Goal: Information Seeking & Learning: Get advice/opinions

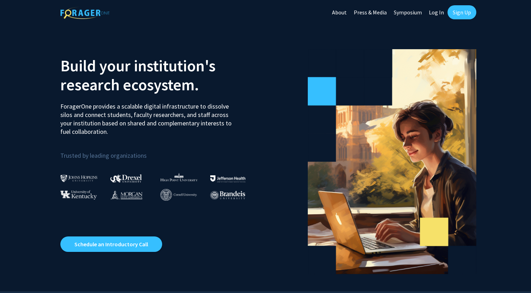
click at [432, 11] on link "Log In" at bounding box center [436, 12] width 22 height 25
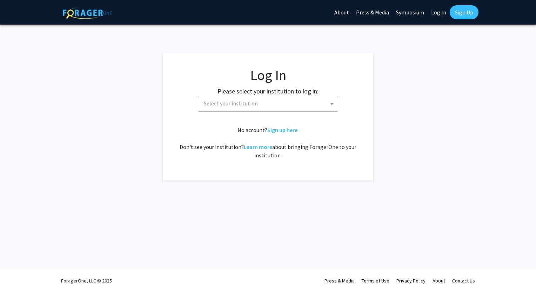
click at [293, 95] on div "Please select your institution to log in: [GEOGRAPHIC_DATA] [GEOGRAPHIC_DATA] […" at bounding box center [268, 98] width 193 height 25
drag, startPoint x: 293, startPoint y: 95, endPoint x: 289, endPoint y: 105, distance: 10.7
click at [289, 105] on span "Select your institution" at bounding box center [269, 103] width 137 height 14
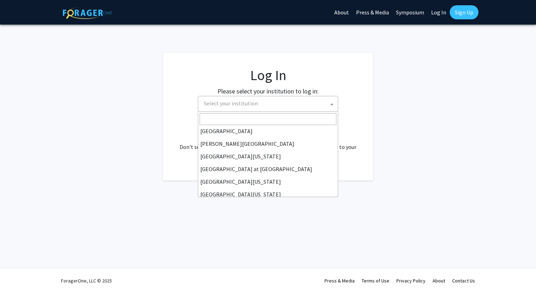
scroll to position [246, 0]
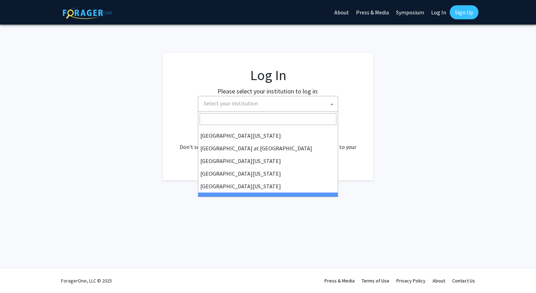
select select "21"
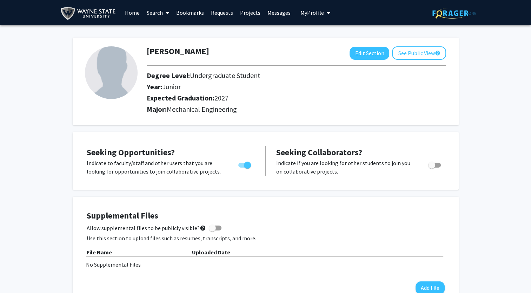
click at [250, 13] on link "Projects" at bounding box center [250, 12] width 27 height 25
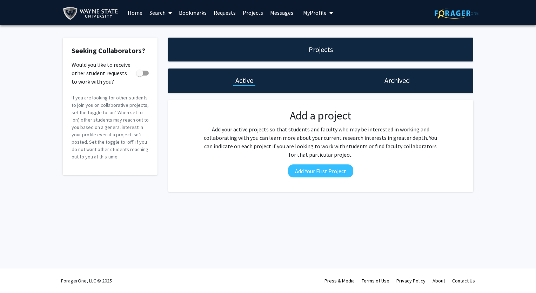
click at [158, 11] on link "Search" at bounding box center [160, 12] width 29 height 25
click at [172, 33] on span "Faculty/Staff" at bounding box center [172, 32] width 52 height 14
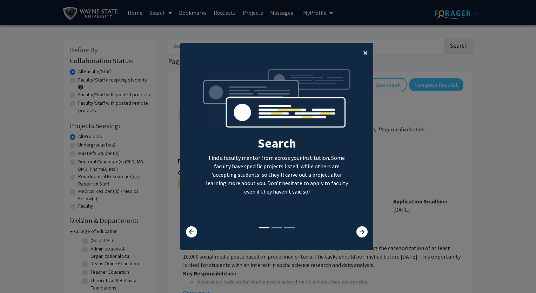
click at [358, 52] on button "×" at bounding box center [366, 53] width 16 height 20
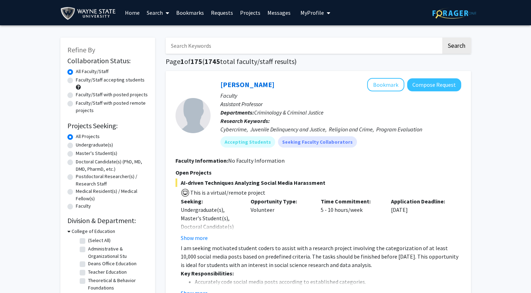
click at [101, 145] on label "Undergraduate(s)" at bounding box center [94, 144] width 37 height 7
click at [80, 145] on input "Undergraduate(s)" at bounding box center [78, 143] width 5 height 5
radio input "true"
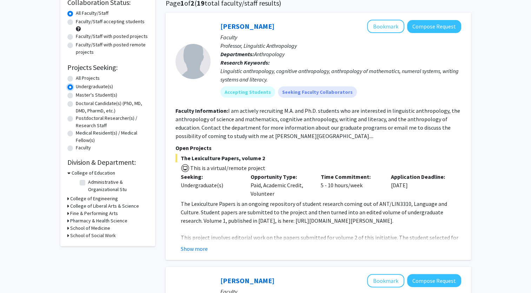
scroll to position [70, 0]
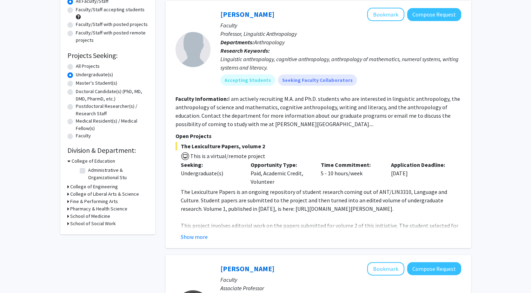
click at [79, 182] on fg-checkbox-list "Administrative & Organizational Stu Administrative & Organizational Stu" at bounding box center [113, 174] width 70 height 18
click at [79, 186] on h3 "College of Engineering" at bounding box center [94, 186] width 48 height 7
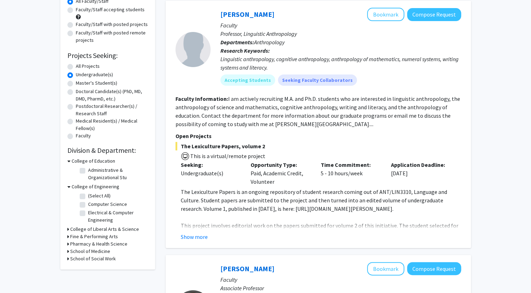
click at [88, 194] on label "(Select All)" at bounding box center [99, 195] width 22 height 7
click at [88, 194] on input "(Select All)" at bounding box center [90, 194] width 5 height 5
checkbox input "true"
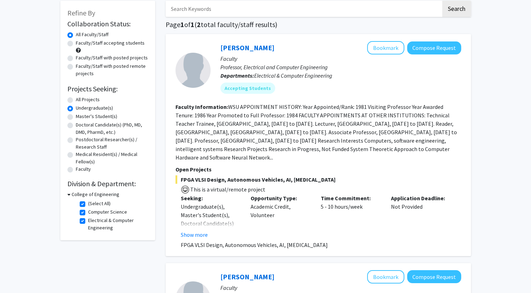
scroll to position [35, 0]
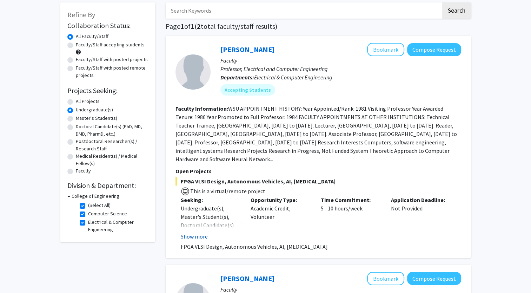
click at [194, 233] on button "Show more" at bounding box center [194, 236] width 27 height 8
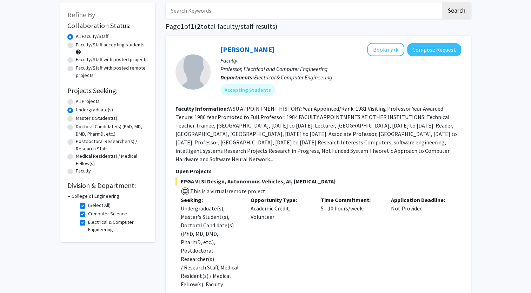
click at [88, 196] on h3 "College of Engineering" at bounding box center [96, 195] width 48 height 7
click at [80, 197] on h3 "College of Engineering" at bounding box center [94, 195] width 48 height 7
click at [88, 206] on label "(Select All)" at bounding box center [99, 204] width 22 height 7
click at [88, 206] on input "(Select All)" at bounding box center [90, 203] width 5 height 5
checkbox input "false"
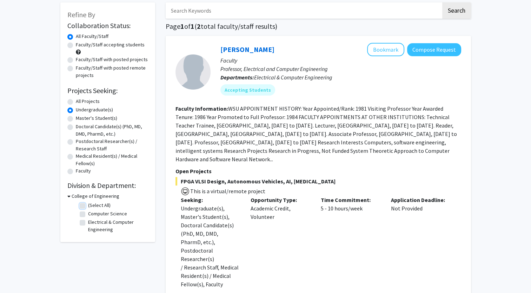
checkbox input "false"
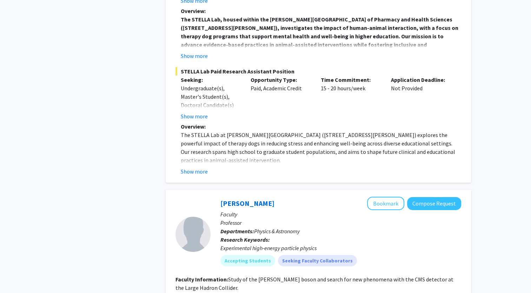
scroll to position [2457, 0]
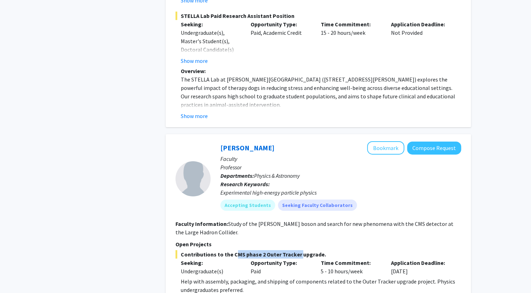
drag, startPoint x: 232, startPoint y: 193, endPoint x: 297, endPoint y: 191, distance: 65.0
click at [297, 250] on span "Contributions to the CMS phase 2 Outer Tracker upgrade." at bounding box center [318, 254] width 286 height 8
click at [337, 219] on section "Faculty Information: Study of the Higgs boson and search for new phenomena with…" at bounding box center [318, 227] width 286 height 17
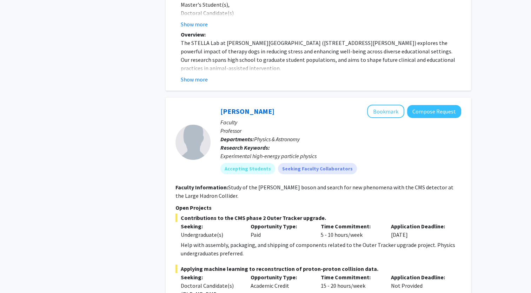
scroll to position [2492, 0]
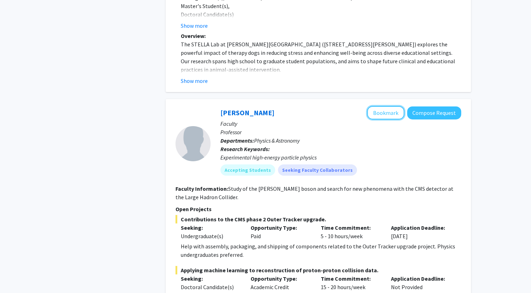
drag, startPoint x: 376, startPoint y: 51, endPoint x: 355, endPoint y: 115, distance: 66.8
click at [376, 106] on button "Bookmark" at bounding box center [385, 112] width 37 height 13
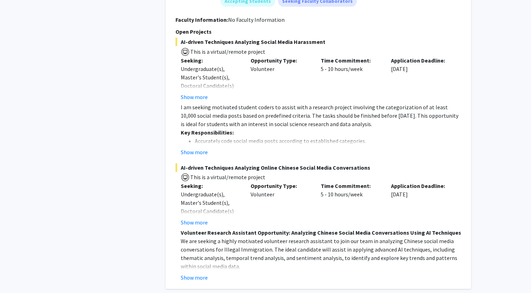
scroll to position [2915, 0]
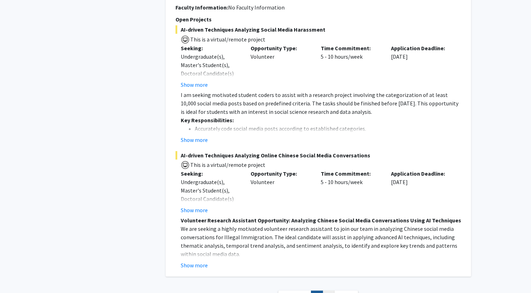
click at [327, 290] on link "2" at bounding box center [329, 296] width 12 height 12
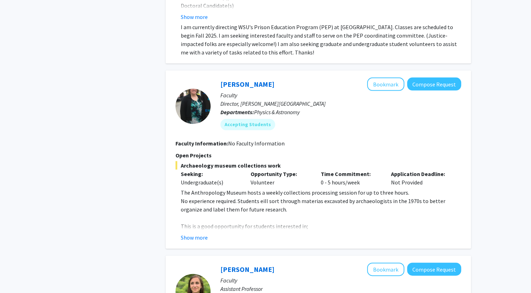
scroll to position [1509, 0]
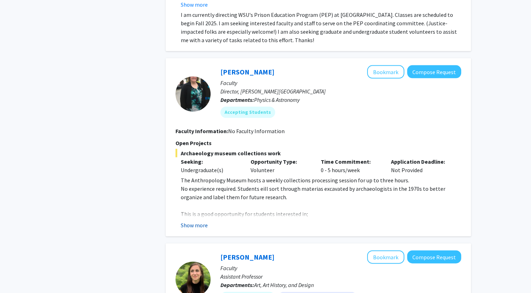
click at [201, 221] on button "Show more" at bounding box center [194, 225] width 27 height 8
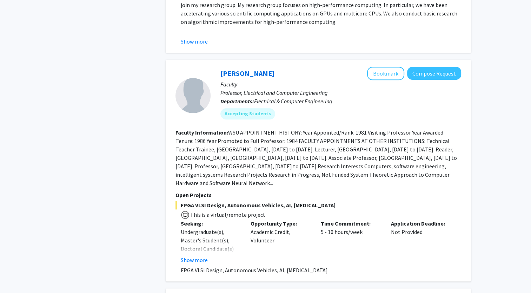
scroll to position [505, 0]
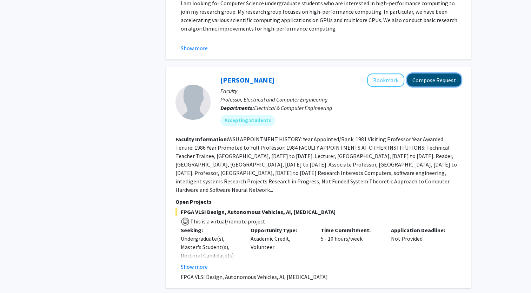
click at [421, 73] on button "Compose Request" at bounding box center [434, 79] width 54 height 13
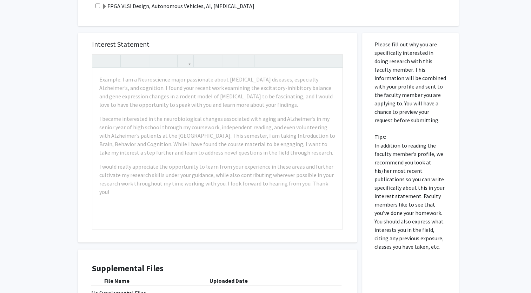
scroll to position [249, 0]
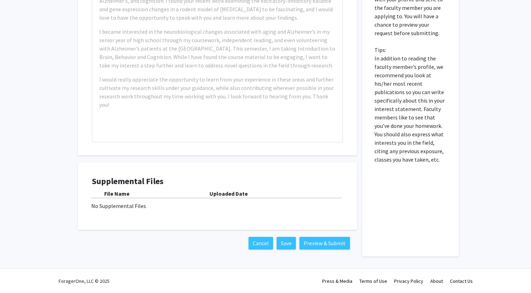
click at [230, 193] on b "Uploaded Date" at bounding box center [229, 193] width 38 height 7
click at [126, 206] on div "No Supplemental Files" at bounding box center [217, 205] width 252 height 8
drag, startPoint x: 126, startPoint y: 206, endPoint x: 120, endPoint y: 192, distance: 15.2
click at [120, 192] on b "File Name" at bounding box center [116, 193] width 25 height 7
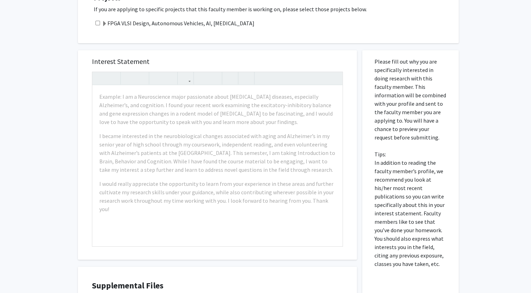
scroll to position [143, 0]
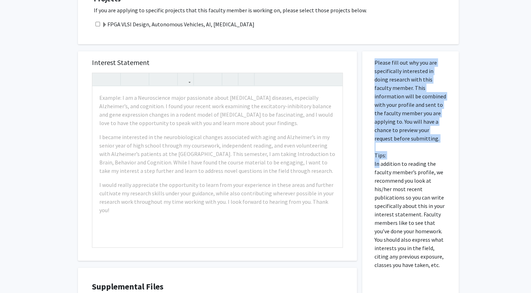
drag, startPoint x: 377, startPoint y: 164, endPoint x: 437, endPoint y: 269, distance: 121.2
click at [437, 269] on div "Please fill out why you are specifically interested in doing research with this…" at bounding box center [410, 206] width 86 height 310
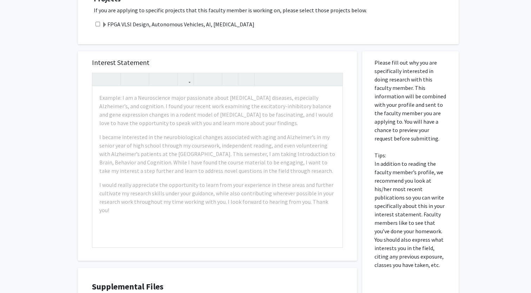
drag, startPoint x: 437, startPoint y: 269, endPoint x: 397, endPoint y: 150, distance: 126.0
click at [397, 150] on p "Please fill out why you are specifically interested in doing research with this…" at bounding box center [411, 163] width 72 height 211
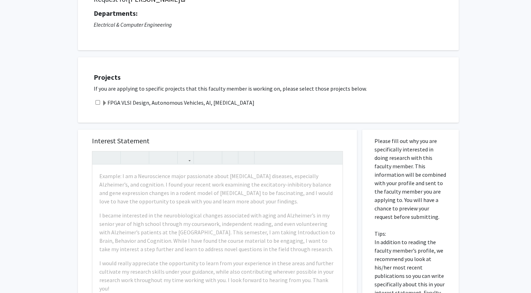
scroll to position [0, 0]
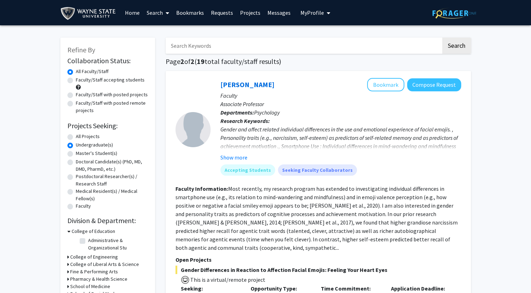
click at [186, 8] on link "Bookmarks" at bounding box center [190, 12] width 35 height 25
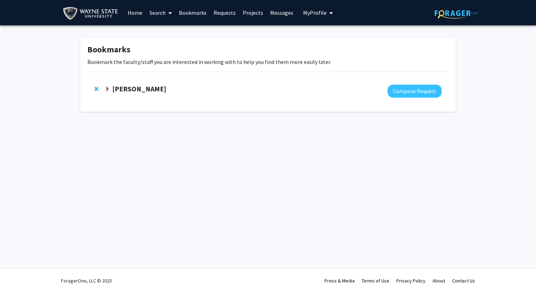
click at [128, 92] on strong "Robert Harr" at bounding box center [139, 88] width 54 height 9
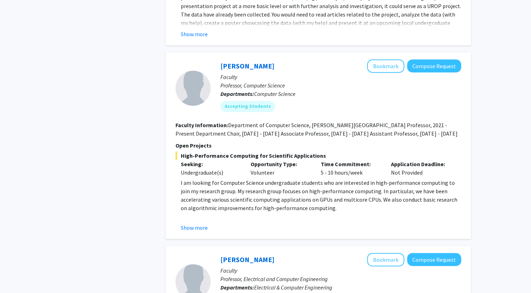
scroll to position [421, 0]
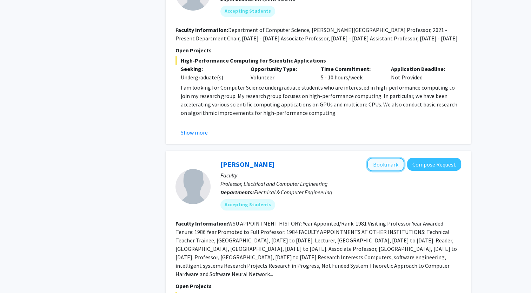
click at [380, 158] on button "Bookmark" at bounding box center [385, 164] width 37 height 13
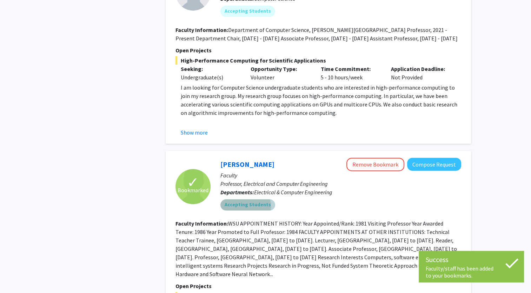
click at [236, 199] on mat-chip "Accepting Students" at bounding box center [247, 204] width 55 height 11
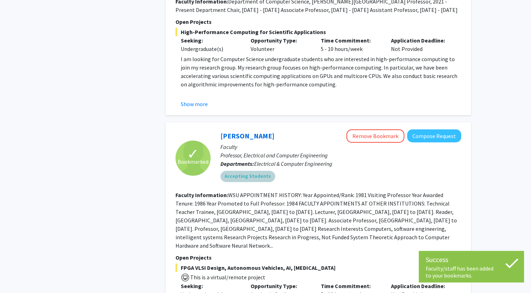
scroll to position [526, 0]
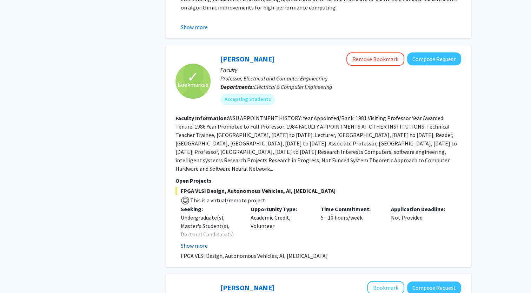
click at [199, 241] on button "Show more" at bounding box center [194, 245] width 27 height 8
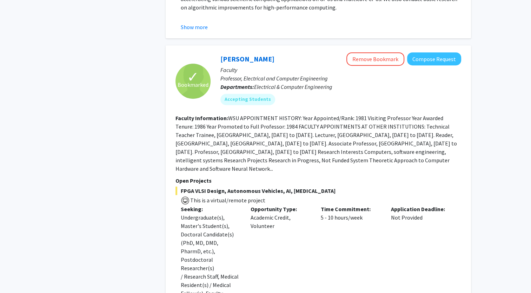
drag, startPoint x: 181, startPoint y: 182, endPoint x: 338, endPoint y: 180, distance: 157.6
click at [338, 186] on span "FPGA VLSI Design, Autonomous Vehicles, AI, Genetic Diseases" at bounding box center [318, 190] width 286 height 8
drag, startPoint x: 338, startPoint y: 180, endPoint x: 299, endPoint y: 166, distance: 41.9
click at [299, 166] on fg-search-faculty "✓ Bookmarked Harpreet Singh Remove Bookmark Compose Request Faculty Professor, …" at bounding box center [318, 185] width 286 height 267
drag, startPoint x: 272, startPoint y: 48, endPoint x: 221, endPoint y: 50, distance: 51.6
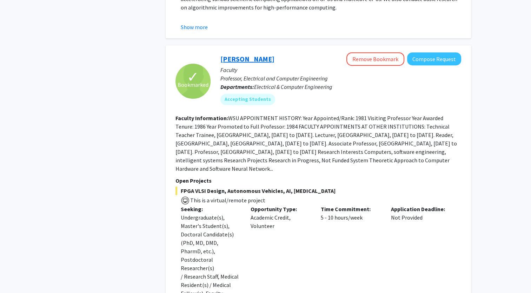
click at [221, 52] on div "Harpreet Singh Remove Bookmark Compose Request" at bounding box center [340, 58] width 241 height 13
copy link "Harpreet Singh"
